Goal: Task Accomplishment & Management: Use online tool/utility

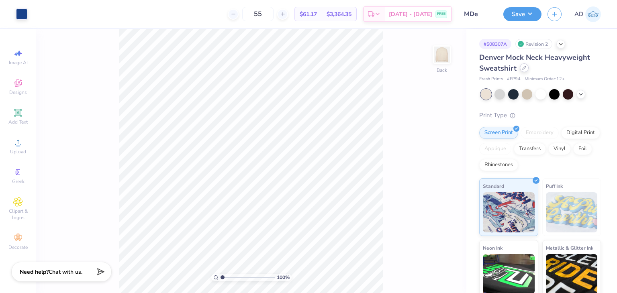
click at [524, 67] on icon at bounding box center [524, 68] width 4 height 4
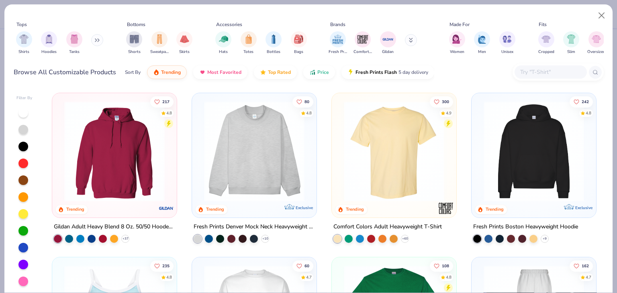
click at [534, 73] on input "text" at bounding box center [550, 71] width 62 height 9
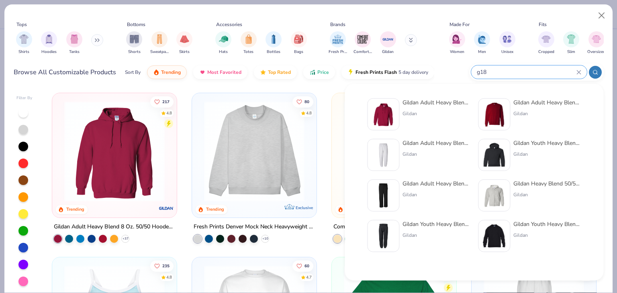
type input "g18"
click at [547, 102] on div "Gildan Adult Heavy Blend Adult 8 Oz. 50/50 Fleece Crew" at bounding box center [546, 102] width 67 height 8
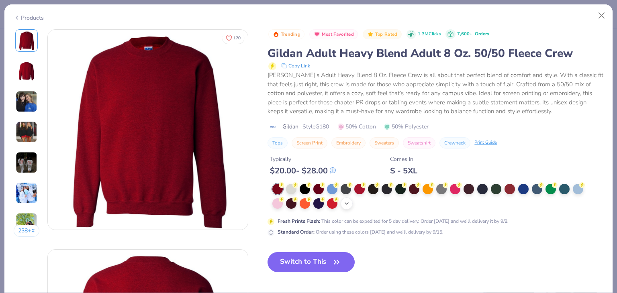
click at [345, 201] on icon at bounding box center [346, 203] width 6 height 6
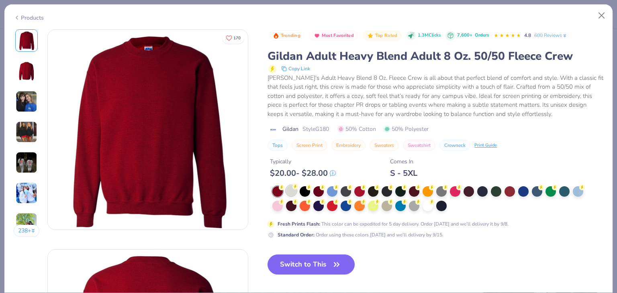
click at [289, 190] on div at bounding box center [291, 190] width 10 height 10
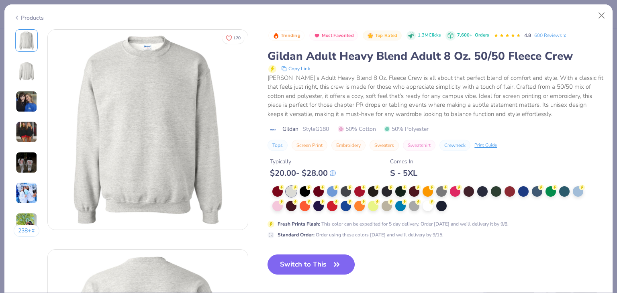
click at [318, 265] on button "Switch to This" at bounding box center [310, 265] width 87 height 20
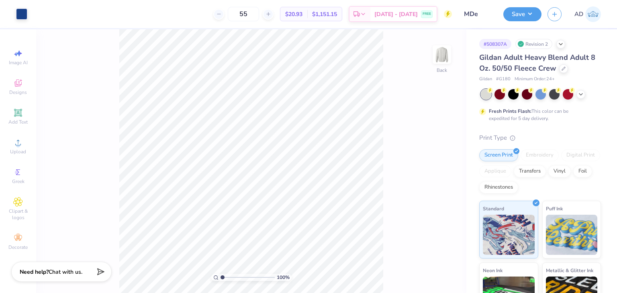
click at [363, 293] on html "Art colors 55 $20.93 Per Item $1,151.15 Total Est. Delivery [DATE] - [DATE] FRE…" at bounding box center [308, 146] width 617 height 293
type input "3.44"
type input "12.29"
type input "15.37"
type input "3.40"
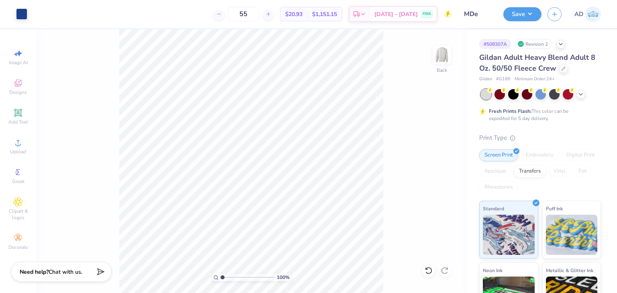
click at [583, 98] on div at bounding box center [541, 94] width 120 height 10
click at [582, 98] on div at bounding box center [541, 94] width 120 height 10
click at [581, 91] on icon at bounding box center [580, 93] width 6 height 6
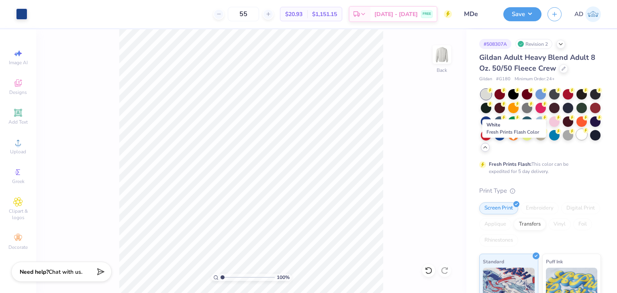
click at [576, 140] on div at bounding box center [581, 134] width 10 height 10
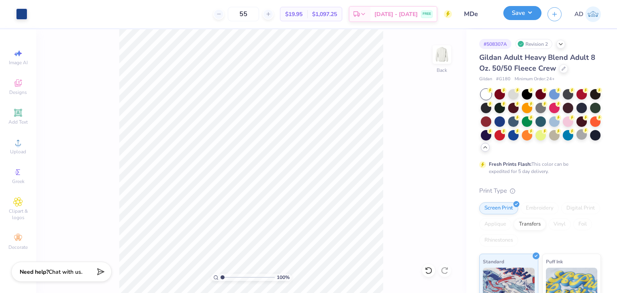
click at [521, 12] on button "Save" at bounding box center [522, 13] width 38 height 14
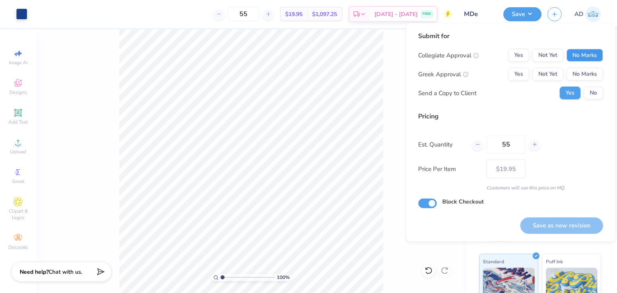
click at [572, 55] on button "No Marks" at bounding box center [584, 55] width 37 height 13
click at [577, 75] on button "No Marks" at bounding box center [584, 74] width 37 height 13
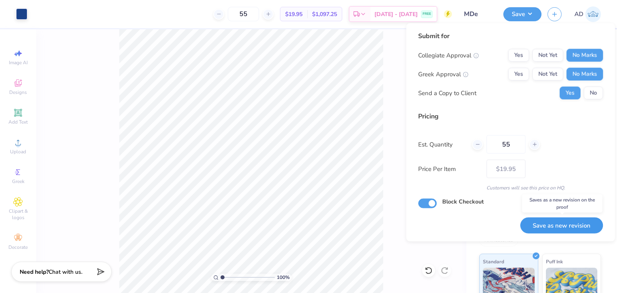
click at [537, 219] on button "Save as new revision" at bounding box center [561, 225] width 83 height 16
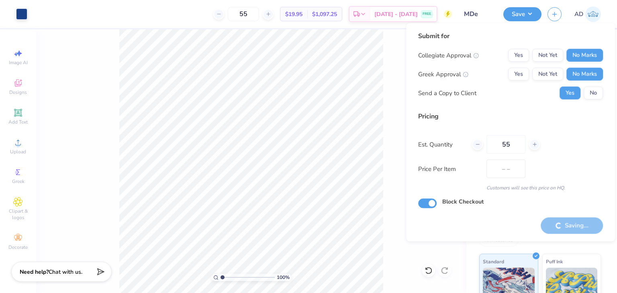
type input "$19.95"
